Goal: Information Seeking & Learning: Compare options

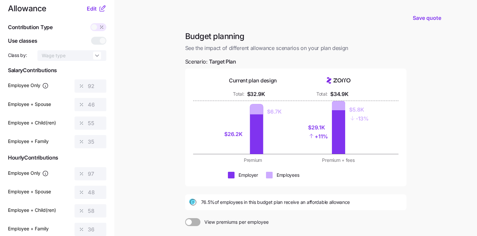
scroll to position [89, 0]
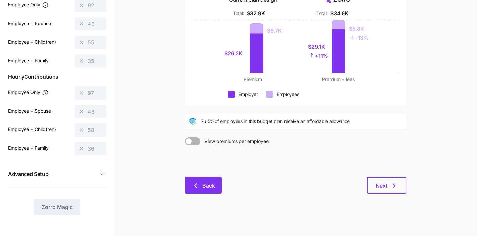
click at [198, 185] on icon "button" at bounding box center [196, 186] width 8 height 8
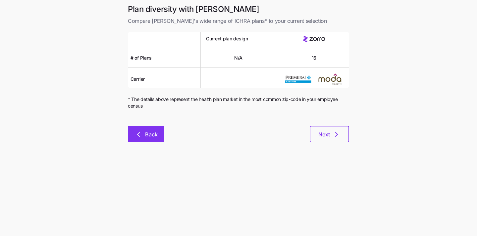
click at [148, 140] on button "Back" at bounding box center [146, 134] width 36 height 17
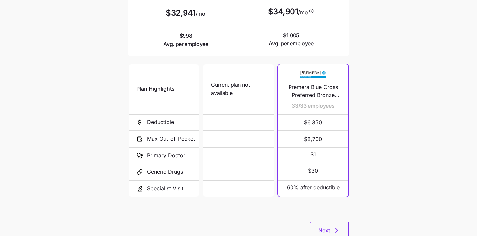
scroll to position [108, 0]
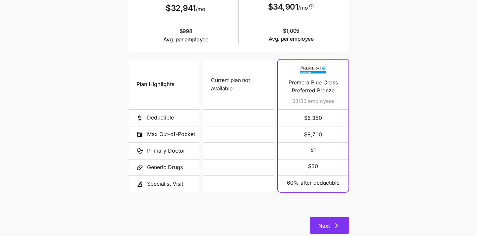
click at [321, 228] on span "Next" at bounding box center [324, 226] width 12 height 8
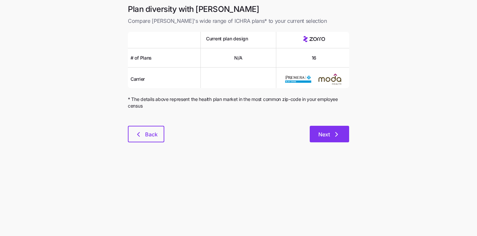
click at [336, 136] on icon "button" at bounding box center [337, 134] width 2 height 4
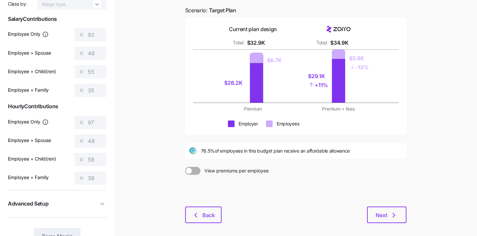
scroll to position [40, 0]
